Goal: Transaction & Acquisition: Purchase product/service

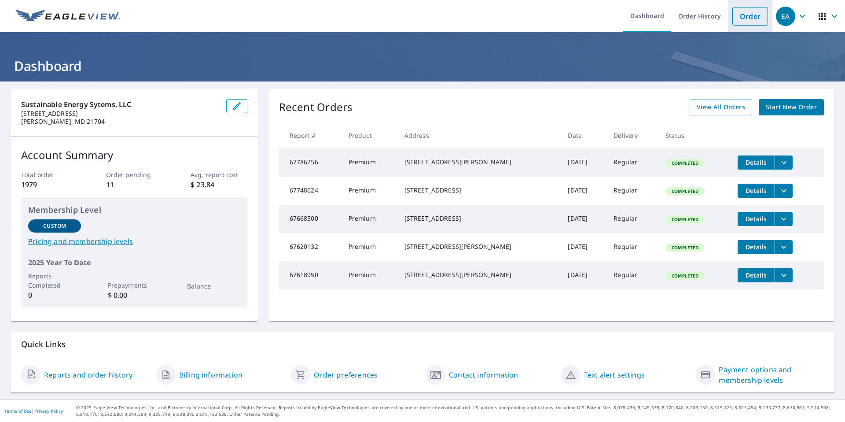
click at [750, 24] on link "Order" at bounding box center [750, 16] width 36 height 18
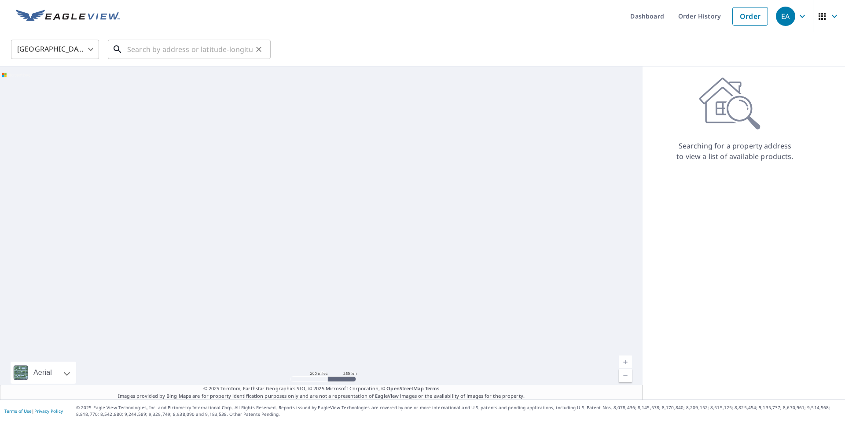
click at [201, 38] on input "text" at bounding box center [189, 49] width 125 height 25
paste input "[STREET_ADDRESS]"
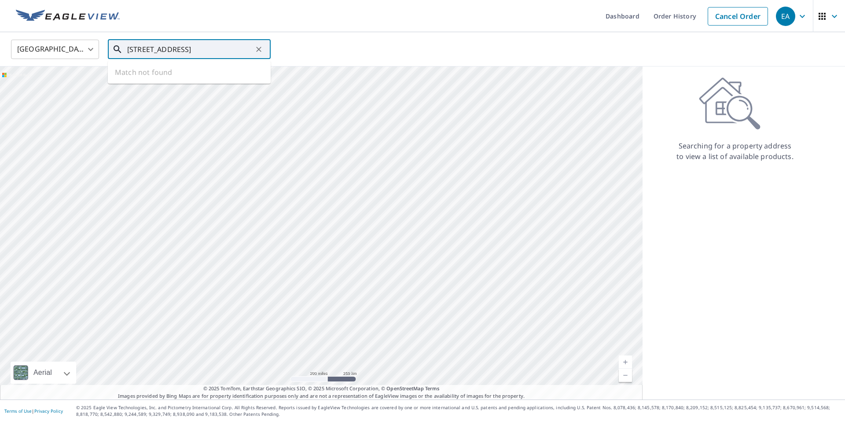
scroll to position [0, 29]
click at [189, 80] on p "[GEOGRAPHIC_DATA]" at bounding box center [194, 84] width 138 height 9
type input "[STREET_ADDRESS]"
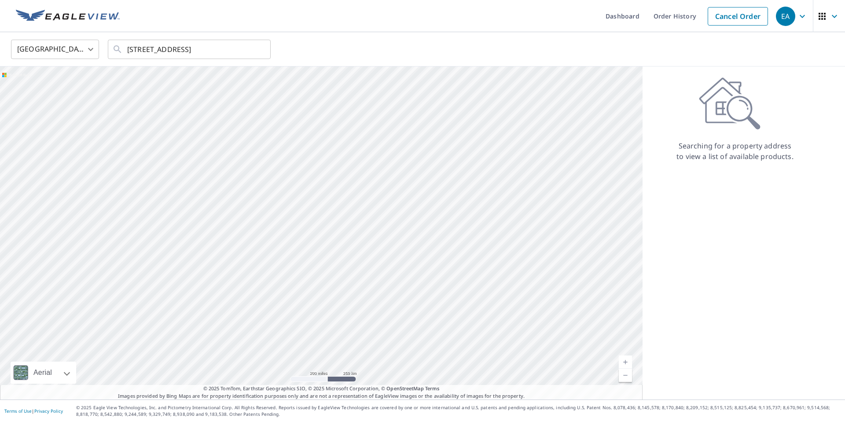
scroll to position [0, 0]
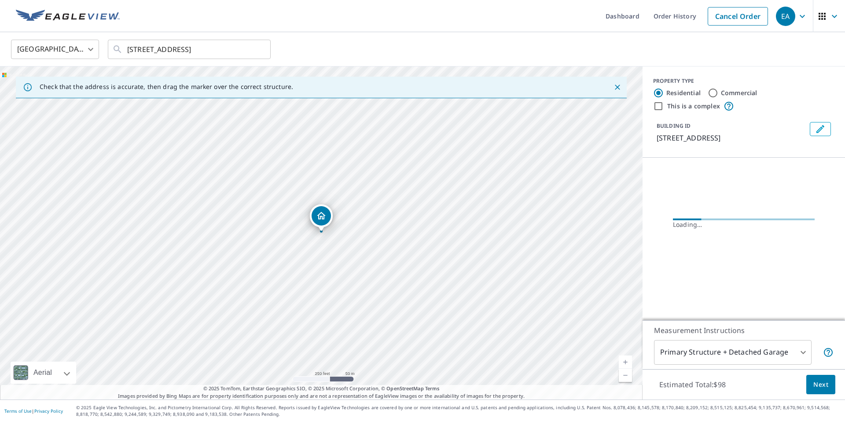
click at [621, 360] on link "Current Level 17, Zoom In" at bounding box center [625, 361] width 13 height 13
click at [621, 360] on link "Current Level 17.726318349966697, Zoom In" at bounding box center [625, 361] width 13 height 13
click at [621, 360] on link "Current Level 20, Zoom In Disabled" at bounding box center [625, 361] width 13 height 13
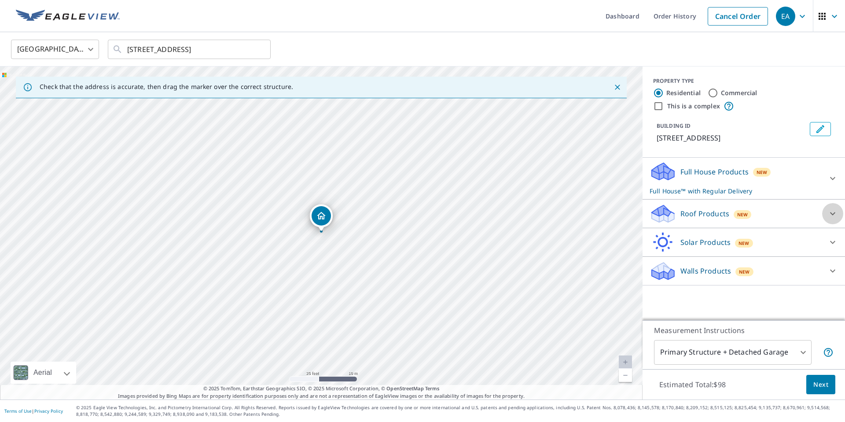
click at [830, 219] on icon at bounding box center [832, 213] width 11 height 11
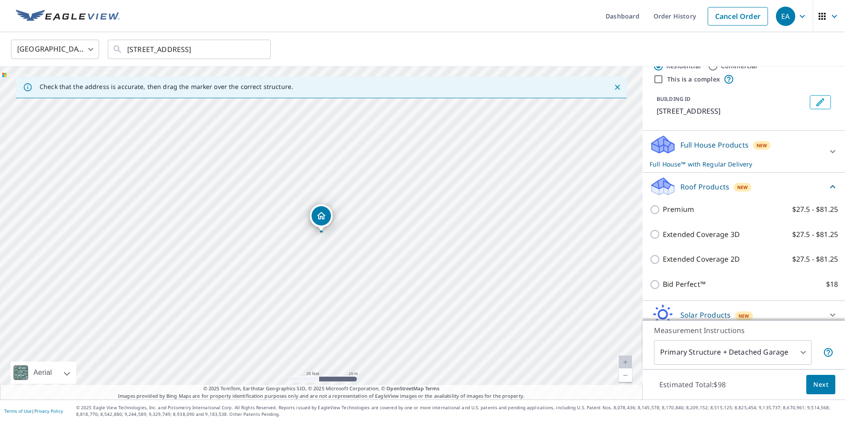
scroll to position [30, 0]
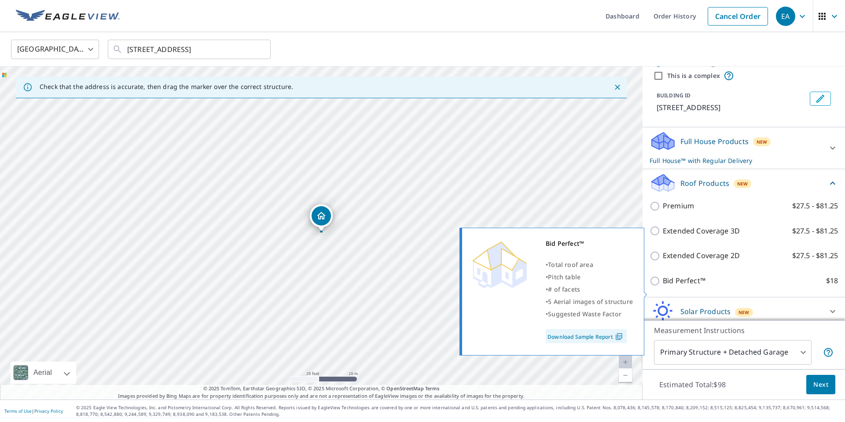
click at [660, 285] on input "Bid Perfect™ $18" at bounding box center [656, 281] width 13 height 11
checkbox input "true"
checkbox input "false"
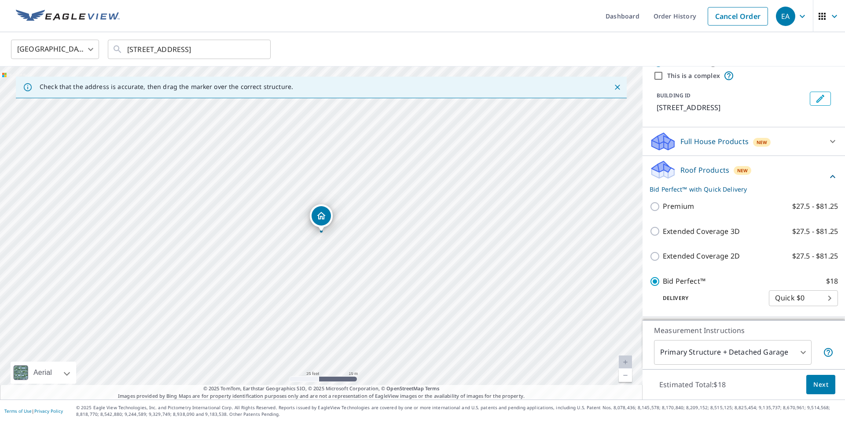
click at [813, 383] on button "Next" at bounding box center [820, 385] width 29 height 20
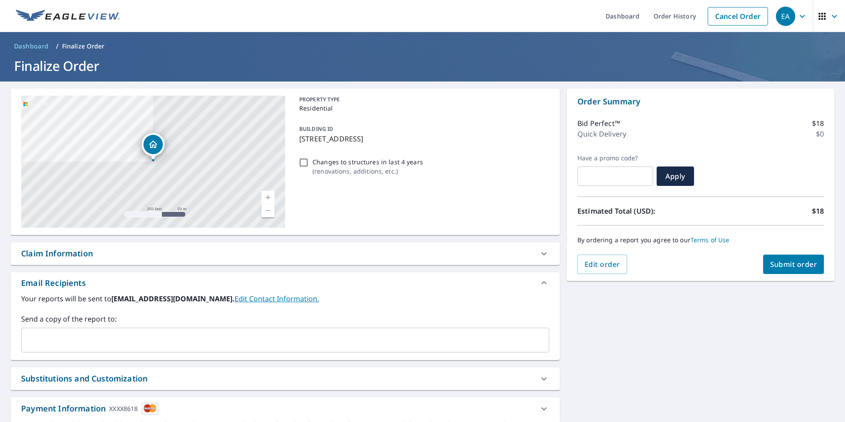
click at [229, 336] on input "text" at bounding box center [278, 339] width 507 height 17
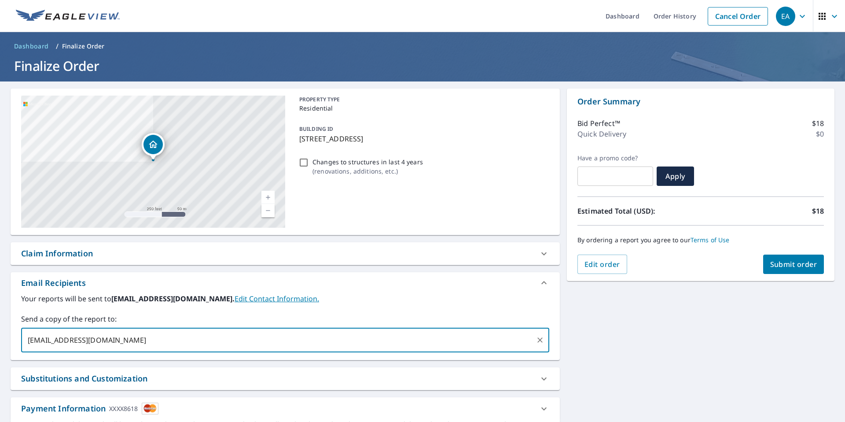
type input "[EMAIL_ADDRESS][DOMAIN_NAME]"
click at [791, 268] on span "Submit order" at bounding box center [793, 264] width 47 height 10
